Goal: Task Accomplishment & Management: Manage account settings

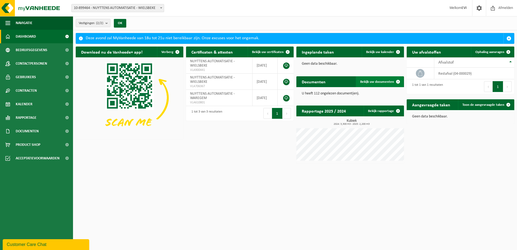
click at [369, 78] on link "Bekijk uw documenten" at bounding box center [380, 81] width 48 height 11
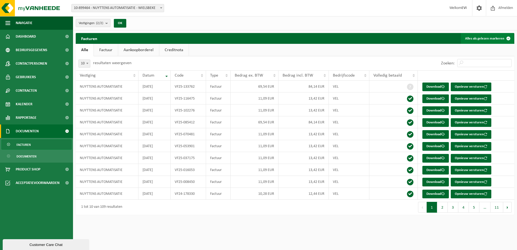
click at [492, 39] on button "Alles als gelezen markeren" at bounding box center [487, 38] width 53 height 11
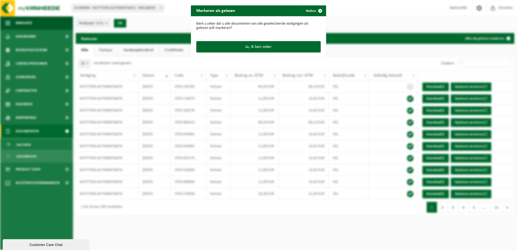
click at [266, 55] on div "Ja, ik ben zeker" at bounding box center [258, 49] width 135 height 17
click at [265, 53] on div "Ja, ik ben zeker" at bounding box center [258, 49] width 135 height 17
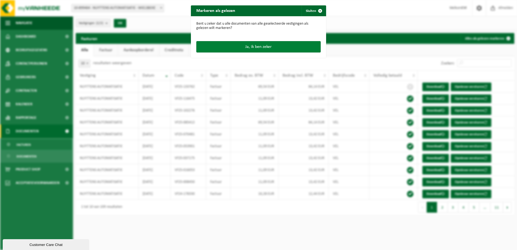
click at [263, 46] on button "Ja, ik ben zeker" at bounding box center [258, 46] width 124 height 11
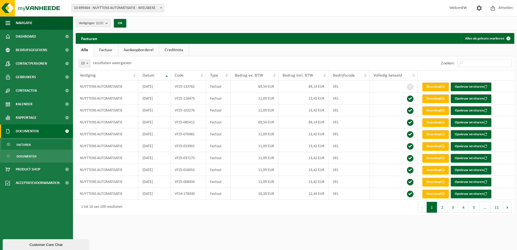
click at [92, 24] on span "Vestigingen (2/2)" at bounding box center [91, 23] width 25 height 8
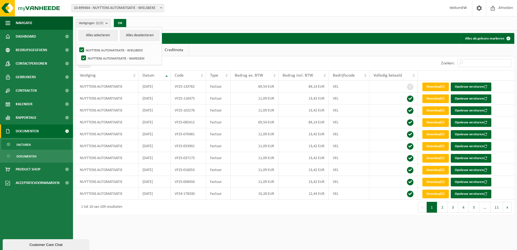
click at [92, 24] on span "Vestigingen (2/2)" at bounding box center [91, 23] width 25 height 8
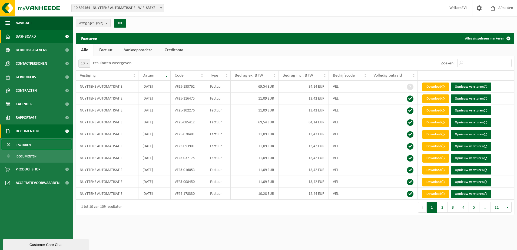
click at [42, 40] on link "Dashboard" at bounding box center [36, 37] width 73 height 14
